Goal: Task Accomplishment & Management: Use online tool/utility

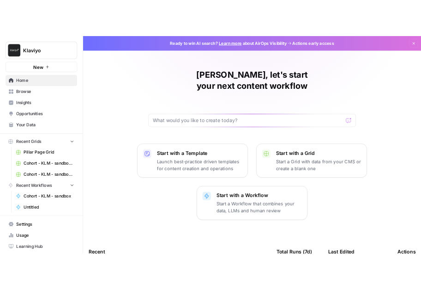
scroll to position [16, 0]
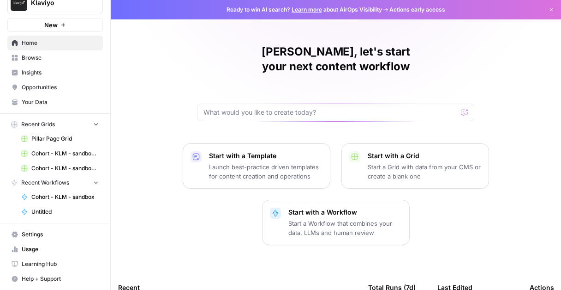
click at [44, 260] on span "Learning Hub" at bounding box center [60, 264] width 77 height 8
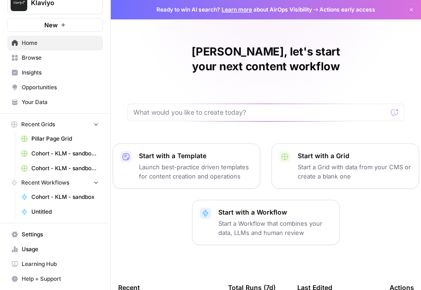
click at [47, 264] on span "Learning Hub" at bounding box center [60, 264] width 77 height 8
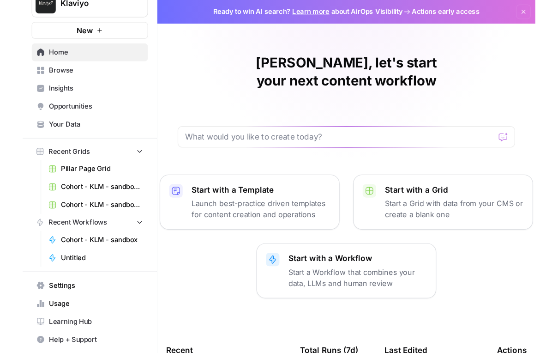
scroll to position [0, 0]
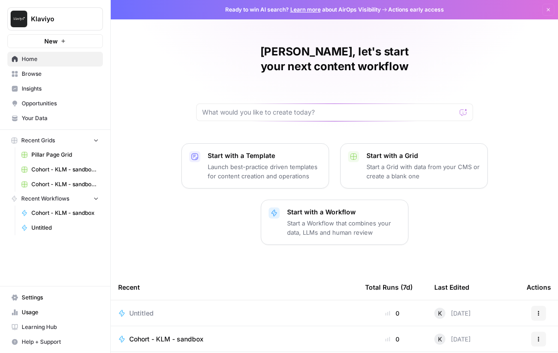
click at [44, 289] on span "Learning Hub" at bounding box center [60, 327] width 77 height 8
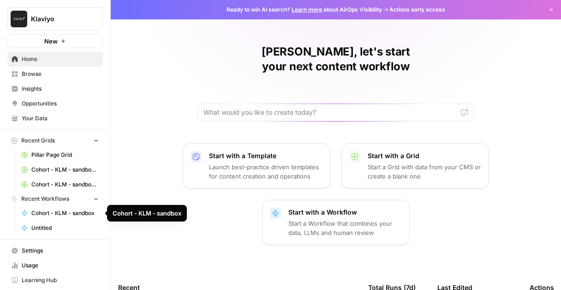
click at [58, 212] on span "Cohort - KLM - sandbox" at bounding box center [64, 213] width 67 height 8
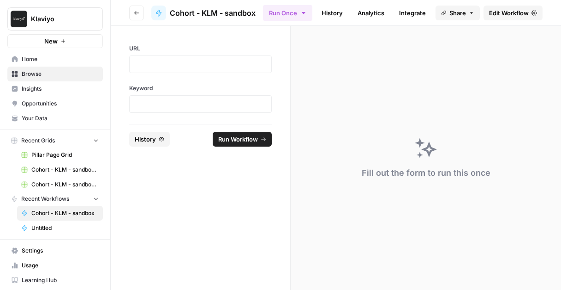
click at [64, 41] on icon "button" at bounding box center [63, 41] width 4 height 4
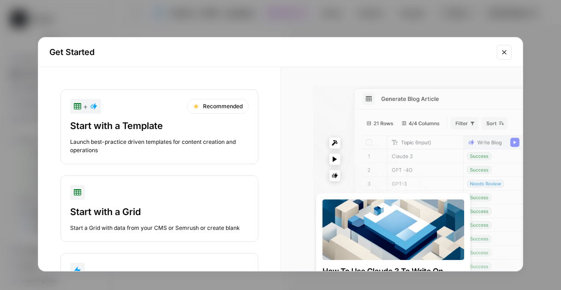
drag, startPoint x: 244, startPoint y: 46, endPoint x: 208, endPoint y: 4, distance: 55.0
click at [208, 4] on div "Get Started + Recommended Start with a Template Launch best-practice driven tem…" at bounding box center [280, 145] width 561 height 290
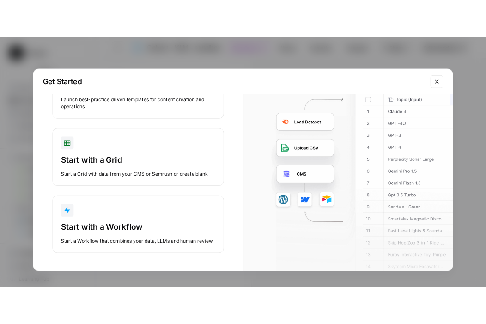
scroll to position [71, 0]
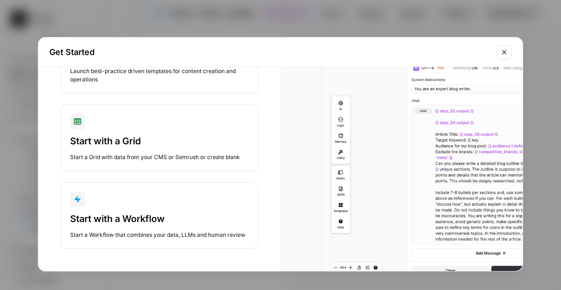
click at [184, 203] on div "button" at bounding box center [159, 199] width 179 height 15
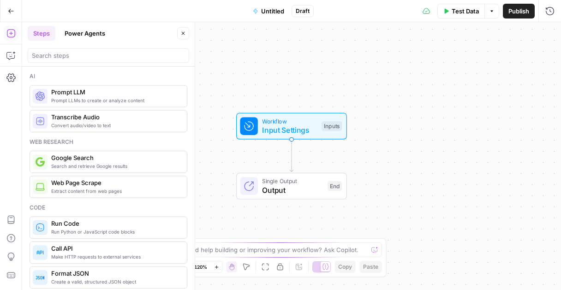
click at [268, 13] on span "Untitled" at bounding box center [272, 10] width 23 height 9
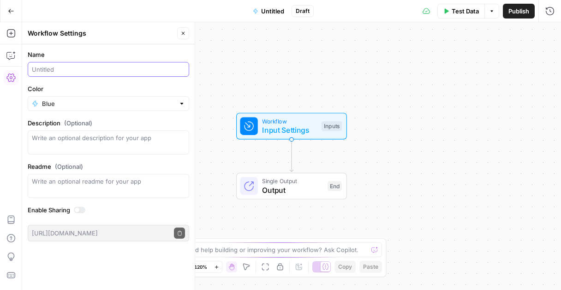
click at [87, 73] on input "Name" at bounding box center [108, 69] width 153 height 9
type input "Cohort - KLM - email & LP copy"
click at [225, 60] on div "Workflow Input Settings Inputs Single Output Output End" at bounding box center [291, 155] width 539 height 267
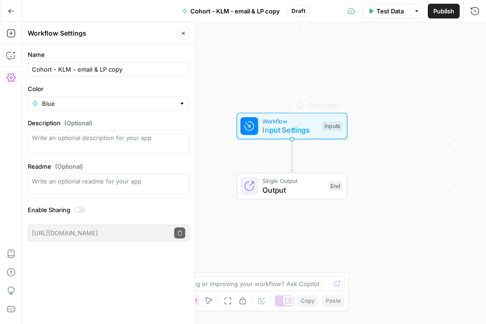
click at [302, 116] on span "Workflow" at bounding box center [289, 120] width 55 height 9
click at [386, 59] on button "Add Field" at bounding box center [404, 62] width 117 height 15
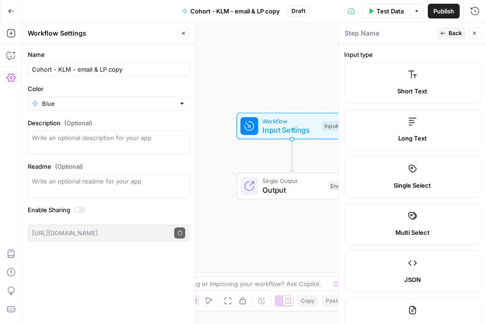
click at [383, 79] on label "Short Text" at bounding box center [412, 83] width 136 height 42
click at [385, 79] on label "Short Text" at bounding box center [412, 83] width 136 height 42
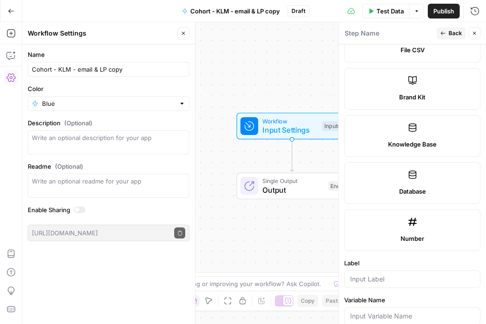
scroll to position [564, 0]
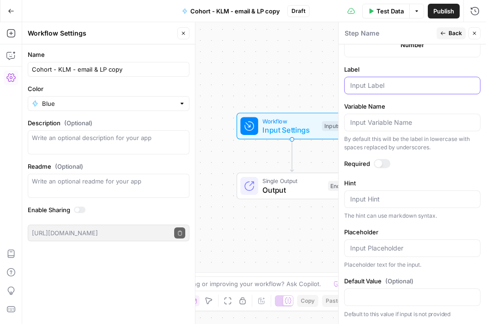
click at [392, 85] on input "Label" at bounding box center [412, 85] width 124 height 9
type input "Campaign Theme"
click at [382, 163] on div at bounding box center [382, 163] width 17 height 9
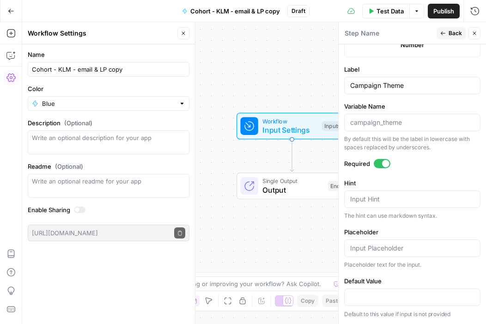
click at [439, 7] on span "Publish" at bounding box center [443, 10] width 21 height 9
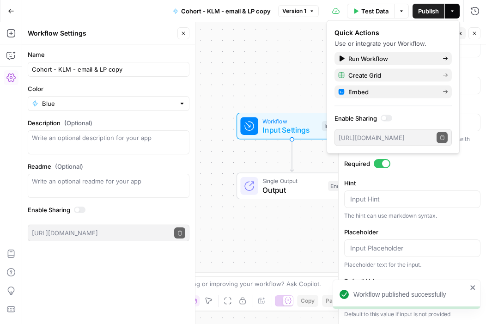
click at [272, 75] on div "Workflow Input Settings Inputs Single Output Output End" at bounding box center [254, 173] width 464 height 302
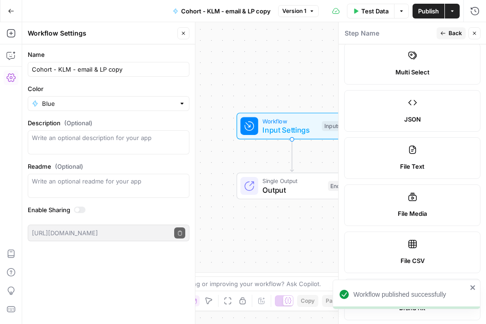
scroll to position [0, 0]
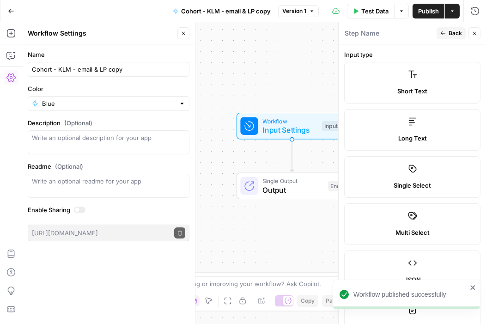
click at [476, 34] on icon "button" at bounding box center [474, 33] width 6 height 6
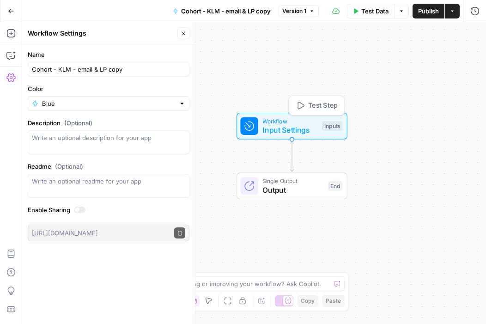
click at [301, 126] on span "Input Settings" at bounding box center [289, 129] width 55 height 11
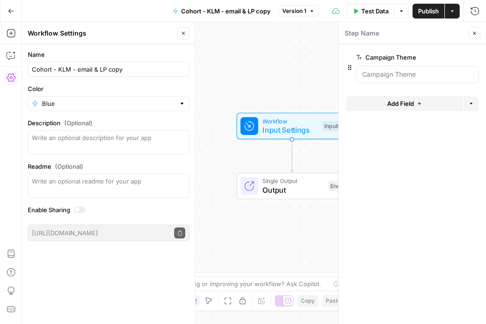
click at [299, 75] on div "Workflow Input Settings Inputs Single Output Output End" at bounding box center [254, 173] width 464 height 302
click at [405, 105] on span "Add Field" at bounding box center [400, 103] width 27 height 9
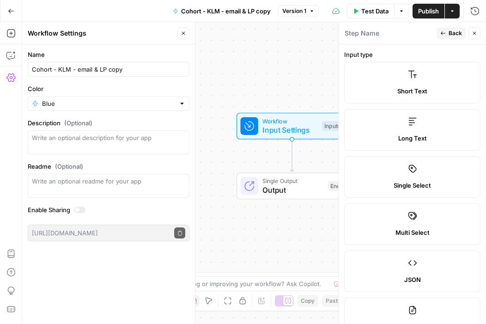
click at [404, 80] on label "Short Text" at bounding box center [412, 83] width 136 height 42
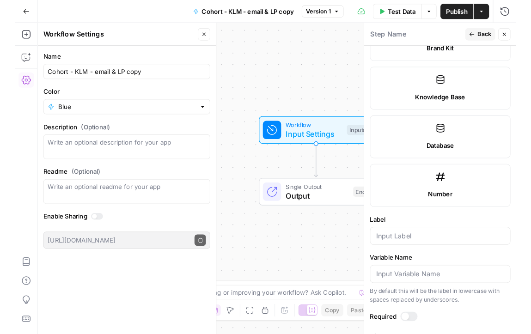
scroll to position [564, 0]
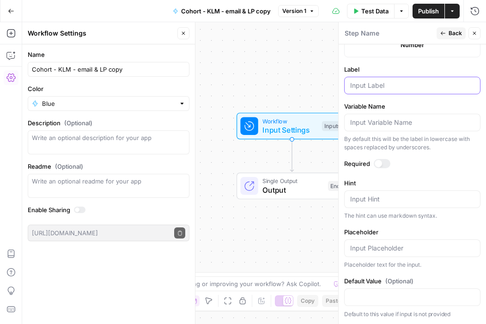
click at [404, 85] on input "Label" at bounding box center [412, 85] width 124 height 9
type input "Target Audience"
click at [385, 160] on div at bounding box center [382, 163] width 17 height 9
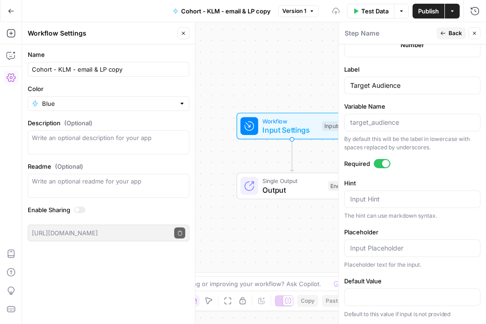
click at [425, 7] on span "Publish" at bounding box center [428, 10] width 21 height 9
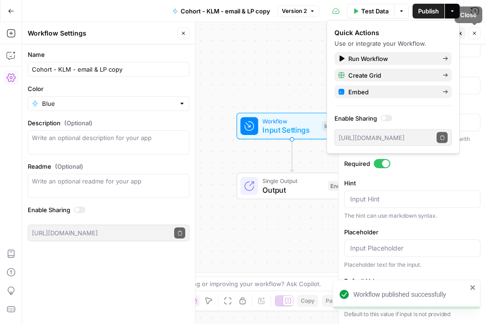
click at [252, 49] on div "Workflow Input Settings Inputs Single Output Output End" at bounding box center [254, 173] width 464 height 302
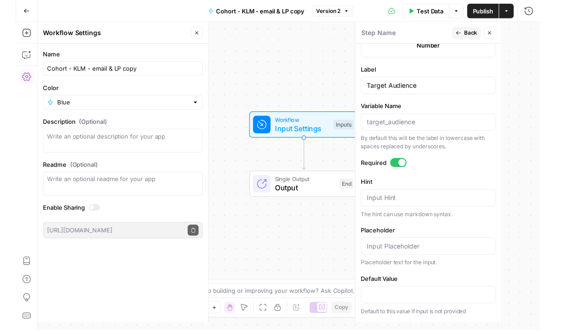
scroll to position [554, 0]
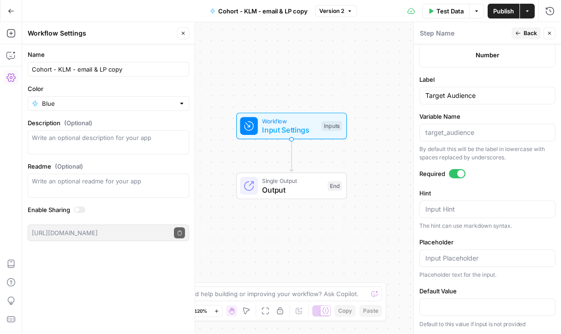
click at [17, 78] on button "Settings" at bounding box center [11, 77] width 15 height 15
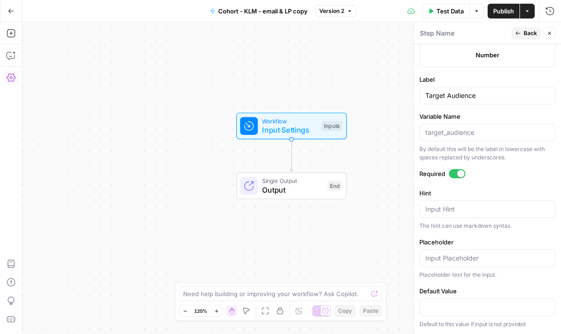
click at [17, 78] on button "Settings" at bounding box center [11, 77] width 15 height 15
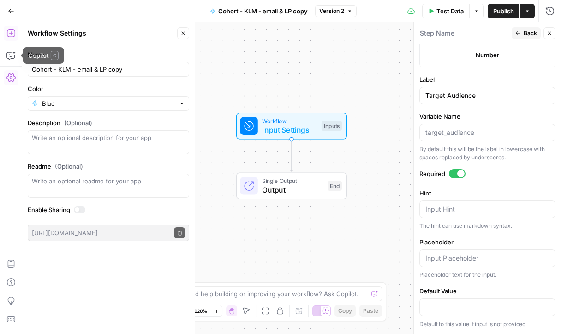
click at [12, 30] on icon "button" at bounding box center [10, 33] width 9 height 9
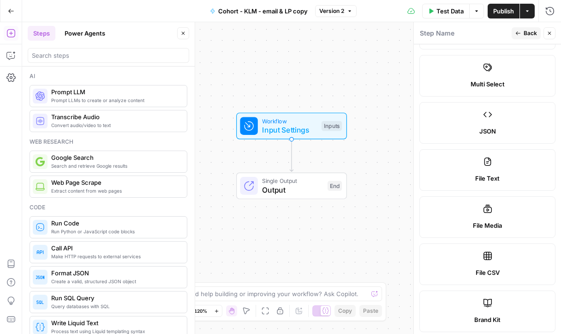
scroll to position [0, 0]
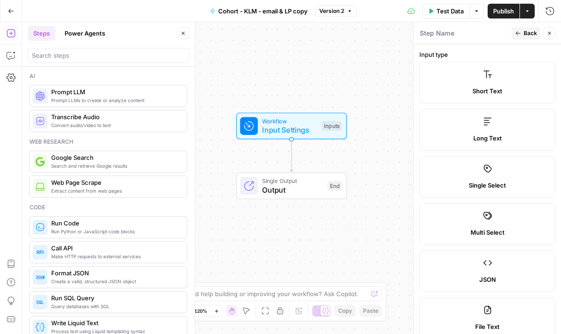
click at [550, 30] on icon "button" at bounding box center [550, 33] width 6 height 6
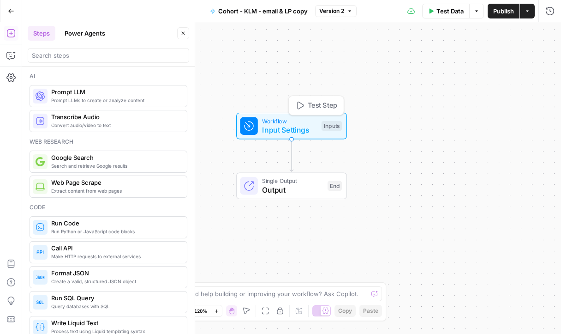
click at [324, 126] on div "Inputs" at bounding box center [332, 126] width 20 height 10
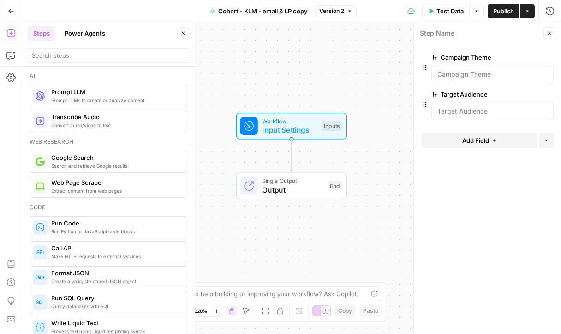
click at [494, 141] on icon "button" at bounding box center [495, 141] width 6 height 6
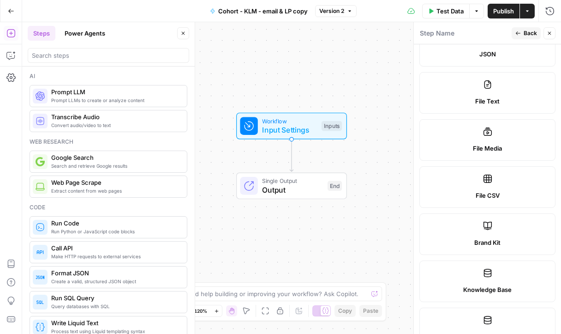
scroll to position [276, 0]
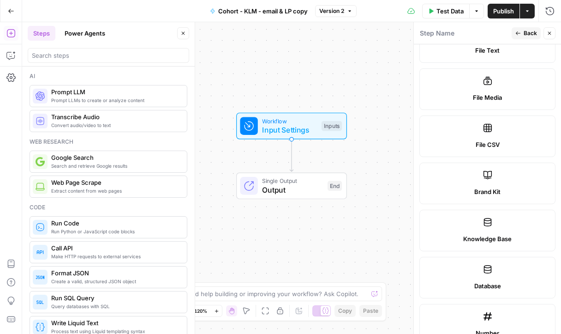
click at [497, 188] on span "Brand Kit" at bounding box center [488, 191] width 26 height 9
type input "Brand Kit"
type input "brand_kit"
click at [501, 6] on span "Publish" at bounding box center [504, 10] width 21 height 9
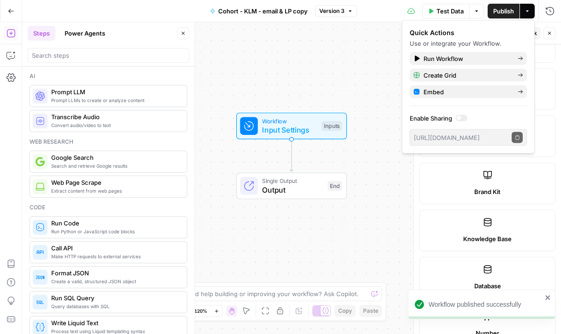
scroll to position [456, 0]
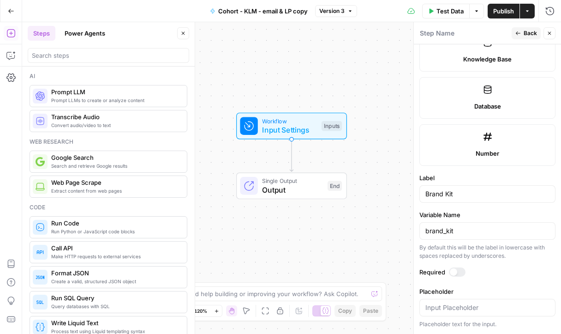
click at [348, 59] on div "Workflow Input Settings Inputs Single Output Output End" at bounding box center [291, 178] width 539 height 312
click at [299, 124] on span "Input Settings" at bounding box center [289, 129] width 55 height 11
click at [313, 127] on span "Input Settings" at bounding box center [289, 130] width 55 height 11
click at [328, 107] on span "Test Step" at bounding box center [323, 106] width 30 height 10
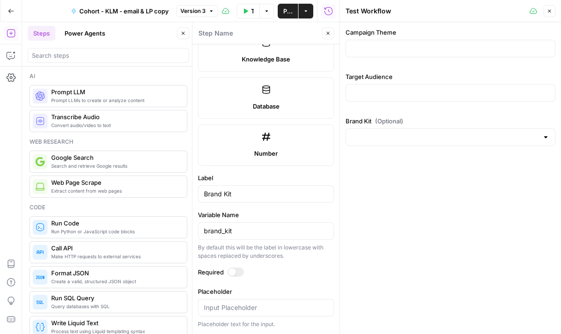
click at [391, 143] on div at bounding box center [451, 137] width 210 height 18
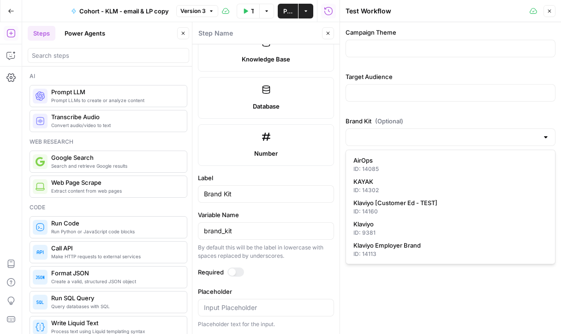
click at [391, 143] on div at bounding box center [451, 137] width 210 height 18
click at [550, 10] on icon "button" at bounding box center [550, 11] width 6 height 6
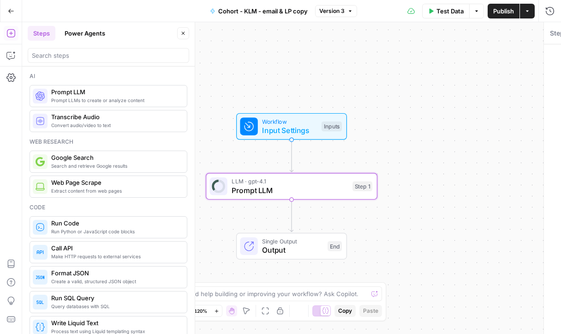
type textarea "Prompt LLM"
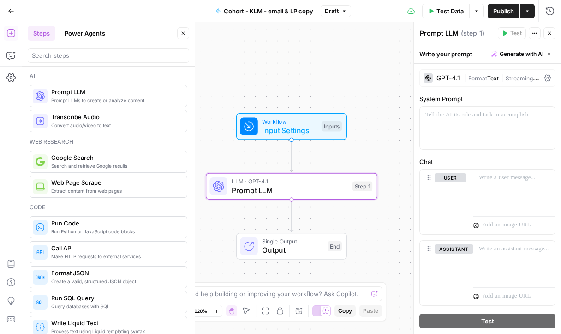
click at [452, 77] on div "GPT-4.1" at bounding box center [449, 78] width 24 height 6
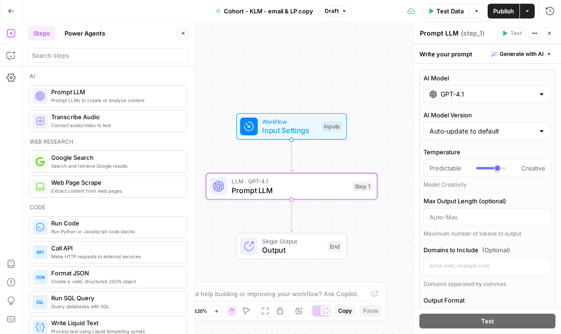
click at [520, 101] on div "GPT-4.1" at bounding box center [488, 94] width 128 height 18
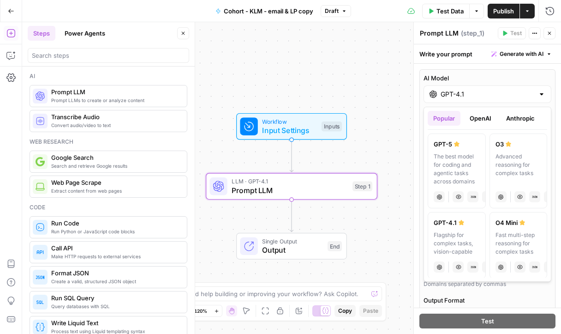
click at [520, 115] on button "Anthropic" at bounding box center [521, 118] width 40 height 15
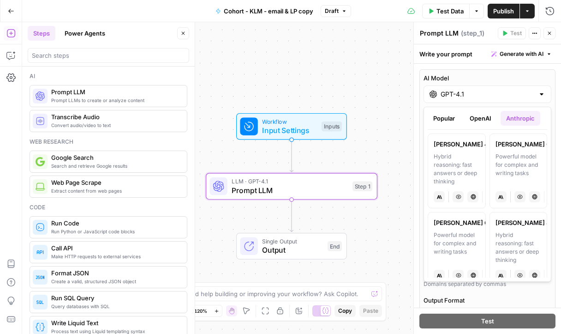
click at [516, 226] on div "[PERSON_NAME] 4" at bounding box center [519, 222] width 46 height 9
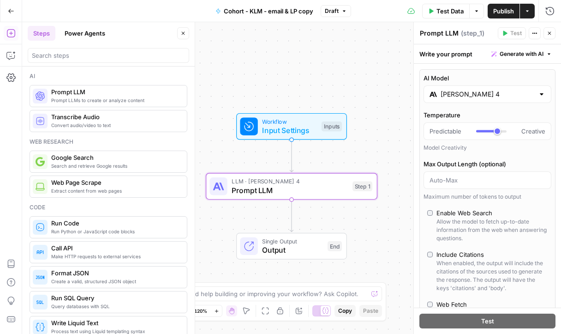
click at [547, 90] on div "[PERSON_NAME] 4" at bounding box center [488, 94] width 128 height 18
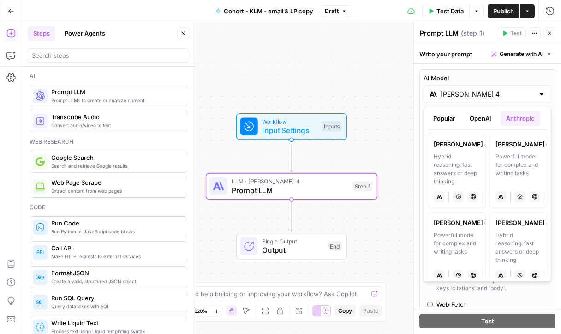
click at [470, 158] on div "Hybrid reasoning: fast answers or deep thinking" at bounding box center [457, 168] width 46 height 33
type input "[PERSON_NAME] 4.5"
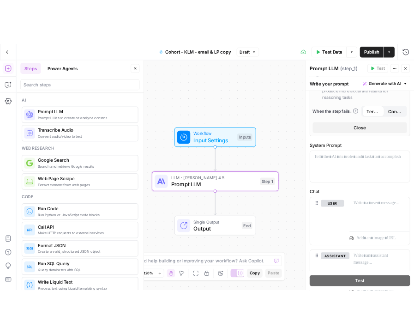
scroll to position [339, 0]
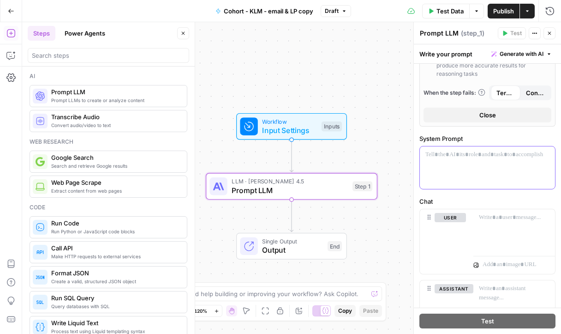
click at [449, 154] on p at bounding box center [488, 154] width 124 height 9
click at [549, 156] on icon "button" at bounding box center [547, 155] width 5 height 4
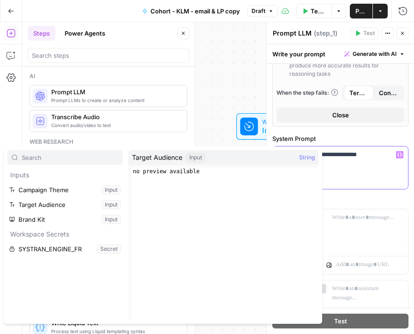
click at [343, 166] on div "**********" at bounding box center [340, 167] width 135 height 42
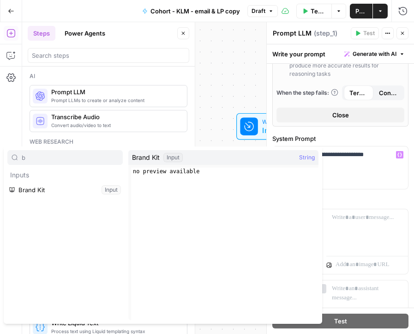
type input "b"
click at [44, 191] on button "Select variable Brand Kit" at bounding box center [64, 189] width 115 height 15
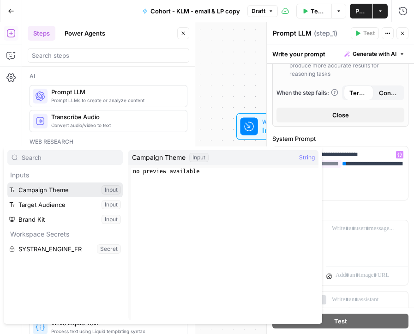
click at [67, 191] on button "Select variable Campaign Theme" at bounding box center [64, 189] width 115 height 15
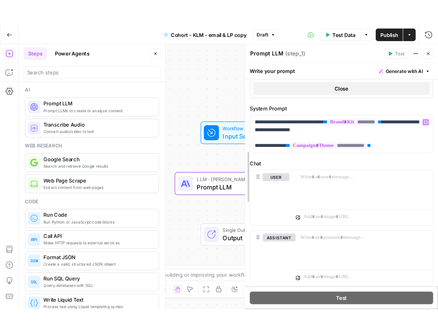
scroll to position [281, 0]
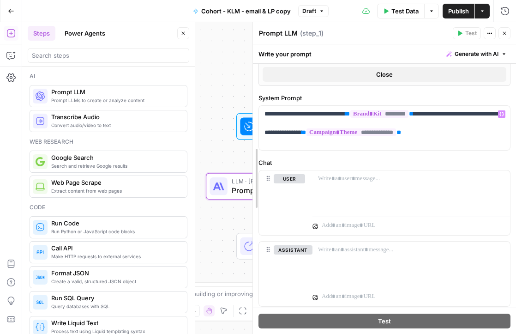
drag, startPoint x: 370, startPoint y: 28, endPoint x: 252, endPoint y: 34, distance: 118.4
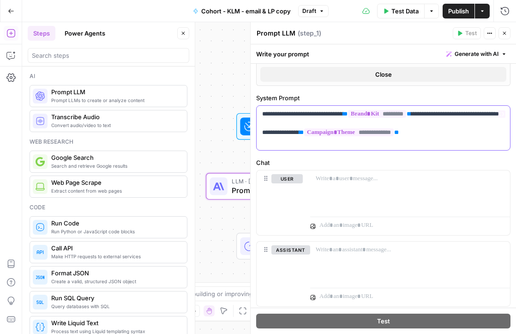
click at [453, 136] on p "**********" at bounding box center [383, 127] width 242 height 37
click at [444, 139] on p "**********" at bounding box center [383, 127] width 242 height 37
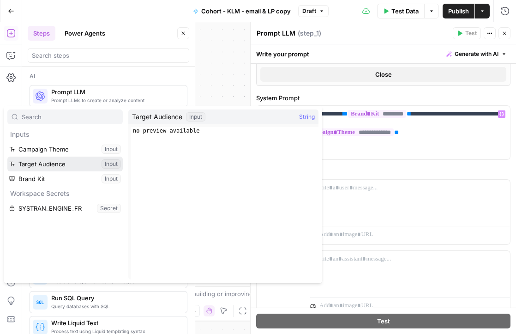
click at [60, 166] on button "Select variable Target Audience" at bounding box center [64, 164] width 115 height 15
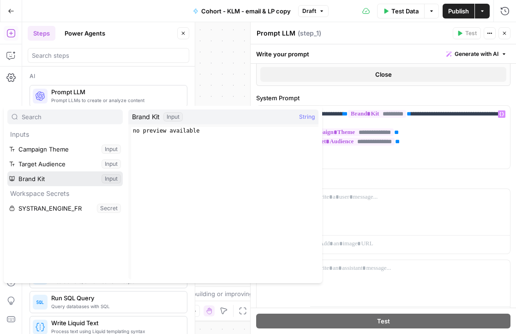
click at [65, 180] on button "Select variable Brand Kit" at bounding box center [64, 178] width 115 height 15
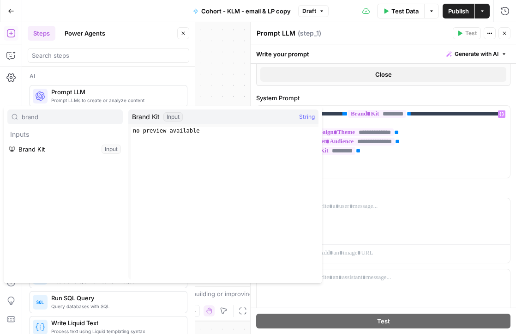
type input "brand"
click at [408, 170] on p "**********" at bounding box center [383, 141] width 242 height 65
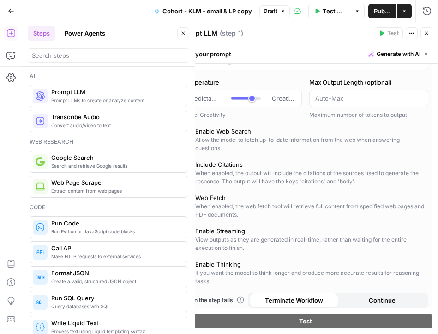
scroll to position [0, 0]
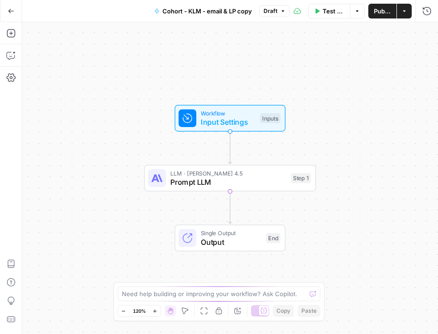
click at [259, 186] on span "Prompt LLM" at bounding box center [228, 181] width 116 height 11
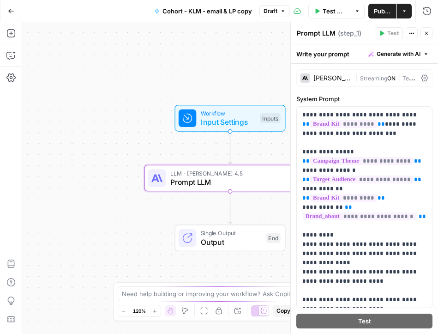
click at [385, 14] on div "One or more required inputs are empty." at bounding box center [372, 14] width 110 height 9
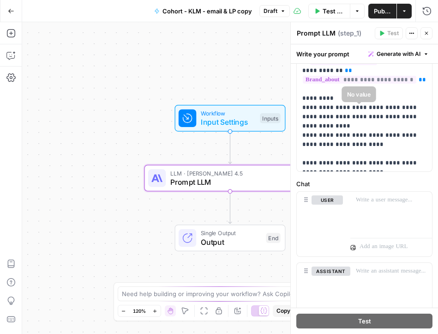
scroll to position [184, 0]
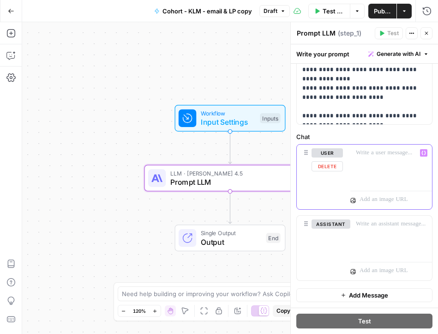
click at [365, 155] on p at bounding box center [391, 152] width 71 height 9
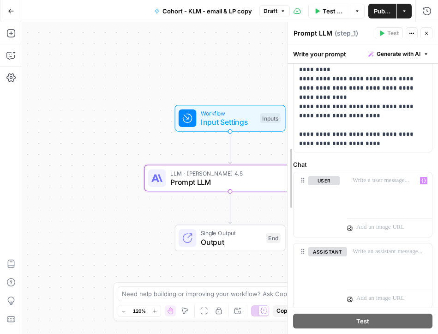
scroll to position [119, 0]
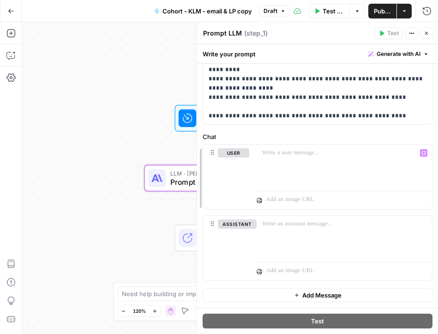
drag, startPoint x: 290, startPoint y: 30, endPoint x: 195, endPoint y: 31, distance: 95.1
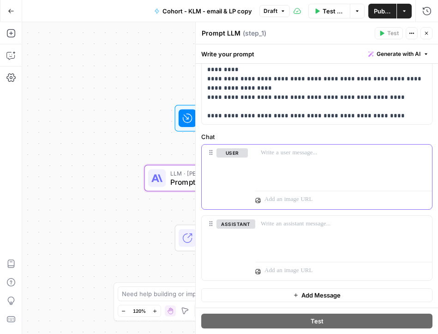
click at [306, 155] on p at bounding box center [344, 152] width 166 height 9
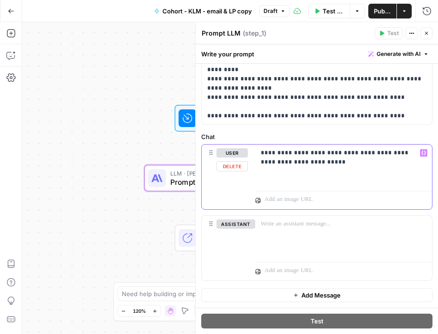
drag, startPoint x: 388, startPoint y: 153, endPoint x: 392, endPoint y: 175, distance: 22.0
click at [388, 153] on p "**********" at bounding box center [344, 157] width 166 height 18
click at [343, 164] on p "**********" at bounding box center [344, 157] width 166 height 18
click at [354, 152] on p "**********" at bounding box center [344, 157] width 166 height 18
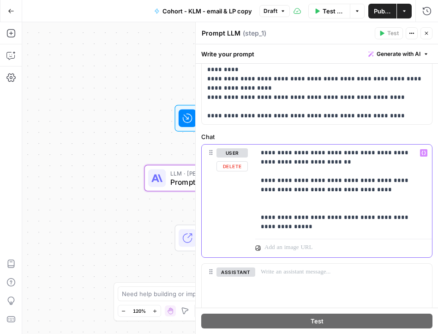
drag, startPoint x: 290, startPoint y: 228, endPoint x: 257, endPoint y: 217, distance: 35.3
click at [257, 217] on div "**********" at bounding box center [343, 190] width 177 height 91
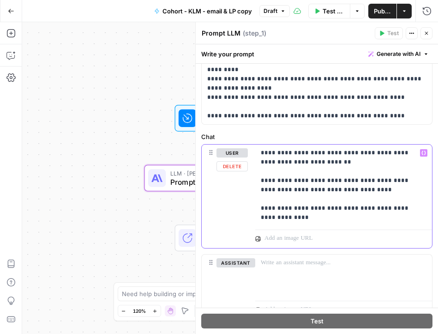
click at [330, 208] on p "**********" at bounding box center [344, 185] width 166 height 74
click at [326, 180] on p "**********" at bounding box center [344, 185] width 166 height 74
click at [365, 189] on p "**********" at bounding box center [344, 185] width 166 height 74
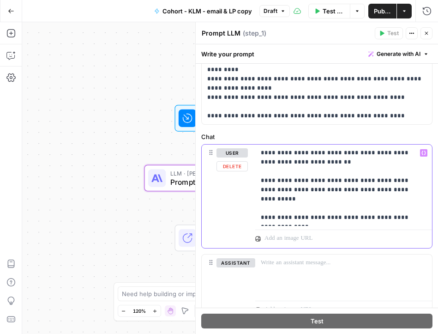
click at [328, 208] on p "**********" at bounding box center [344, 185] width 166 height 74
click at [384, 211] on p "**********" at bounding box center [344, 185] width 166 height 74
click at [336, 208] on p "**********" at bounding box center [344, 185] width 166 height 74
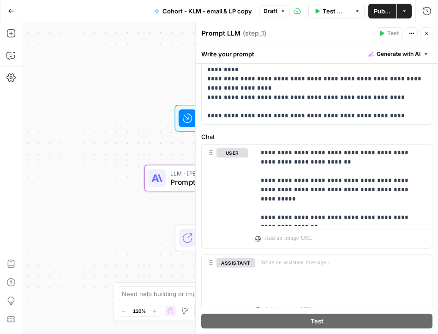
scroll to position [158, 0]
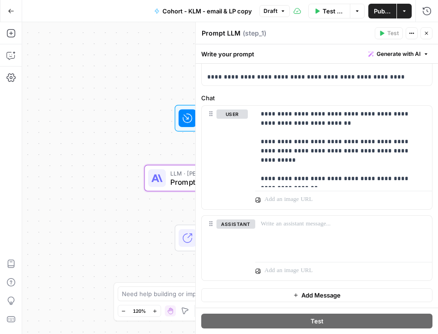
click at [380, 12] on span "Publish" at bounding box center [382, 10] width 17 height 9
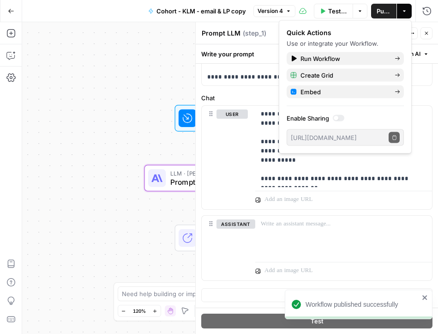
click at [110, 146] on div "Workflow Input Settings Inputs Test Step LLM · [PERSON_NAME] 4.5 Prompt LLM Ste…" at bounding box center [230, 178] width 416 height 312
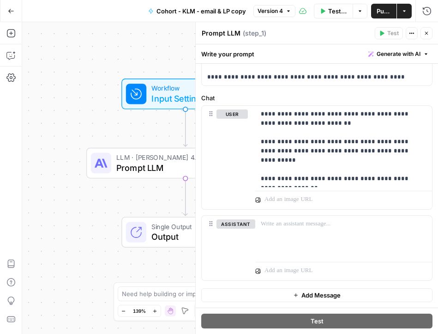
click at [114, 133] on div "Workflow Input Settings Inputs LLM · [PERSON_NAME] 4.5 Prompt LLM Step 1 Single…" at bounding box center [230, 178] width 416 height 312
click at [428, 34] on icon "button" at bounding box center [427, 33] width 6 height 6
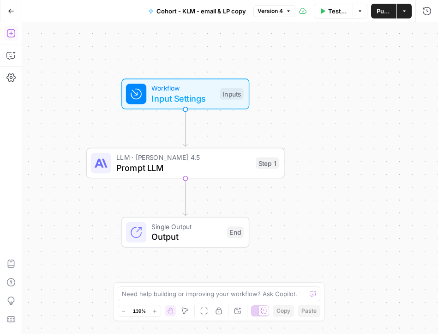
click at [12, 32] on icon "button" at bounding box center [10, 33] width 9 height 9
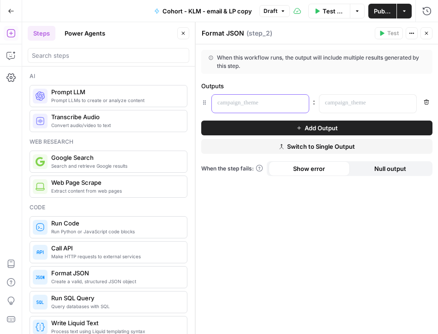
click at [274, 103] on p at bounding box center [252, 102] width 71 height 9
click at [294, 103] on div "“/” to reference Variables Menu" at bounding box center [260, 104] width 97 height 18
click at [301, 103] on icon "button" at bounding box center [300, 103] width 5 height 5
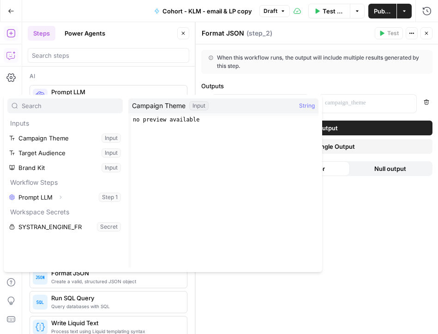
click at [315, 78] on div "When this workflow runs, the output will include multiple results generated by …" at bounding box center [317, 189] width 242 height 290
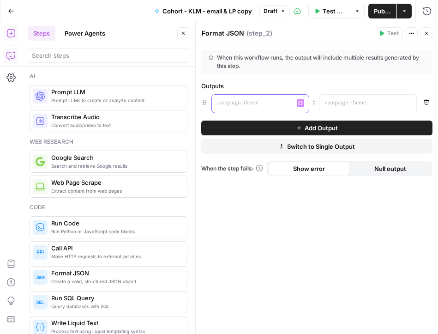
click at [243, 103] on p at bounding box center [252, 102] width 71 height 9
click at [235, 102] on p at bounding box center [252, 102] width 71 height 9
click at [424, 34] on icon "button" at bounding box center [427, 33] width 6 height 6
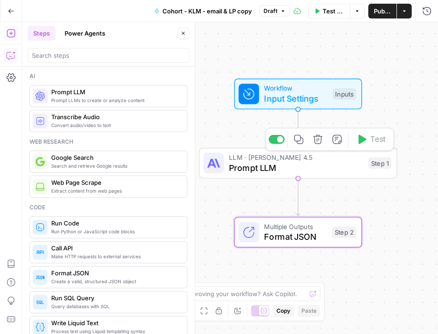
click at [326, 163] on span "Prompt LLM" at bounding box center [296, 167] width 134 height 13
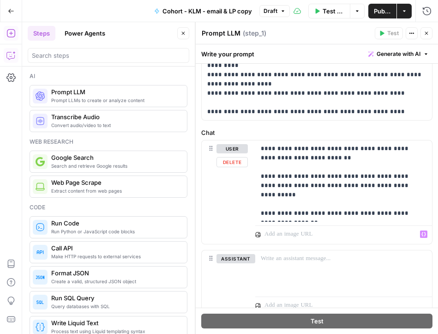
scroll to position [0, 0]
